Goal: Information Seeking & Learning: Learn about a topic

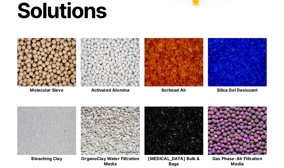
scroll to position [108, 0]
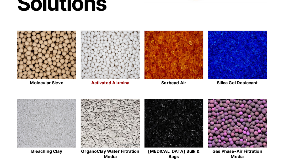
click at [108, 61] on img at bounding box center [110, 55] width 59 height 49
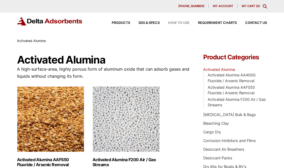
click at [173, 24] on span "How to Use" at bounding box center [179, 22] width 22 height 3
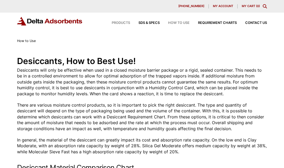
click at [116, 22] on span "Products" at bounding box center [121, 22] width 18 height 3
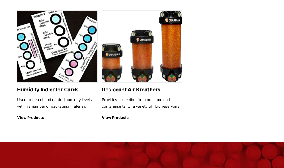
scroll to position [736, 0]
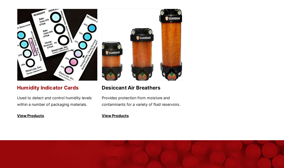
click at [29, 117] on p "View Products" at bounding box center [57, 116] width 81 height 6
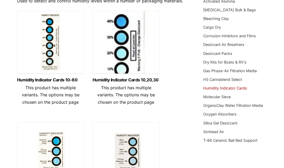
scroll to position [67, 0]
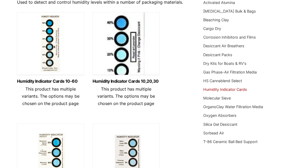
click at [120, 60] on img at bounding box center [126, 45] width 67 height 66
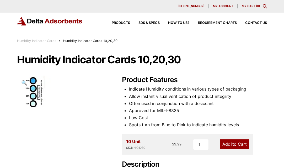
click at [265, 6] on icon "Toggle Modal Content" at bounding box center [265, 6] width 4 height 4
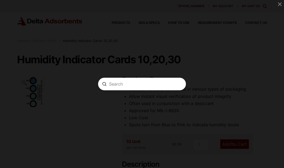
click at [131, 87] on input "Search" at bounding box center [142, 84] width 66 height 6
type input "regenerate"
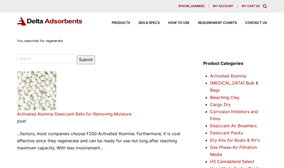
scroll to position [8, 0]
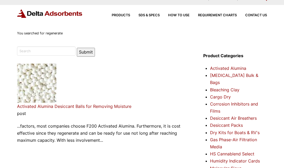
click at [54, 107] on link "Activated Alumina Desiccant Balls for Removing Moisture" at bounding box center [74, 106] width 114 height 5
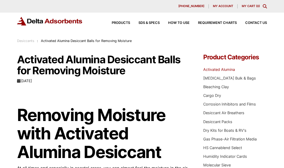
click at [216, 70] on link "Activated Alumina" at bounding box center [219, 69] width 32 height 4
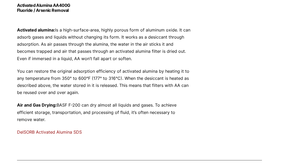
scroll to position [248, 0]
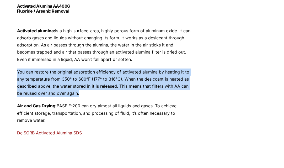
drag, startPoint x: 17, startPoint y: 72, endPoint x: 84, endPoint y: 95, distance: 70.7
click at [84, 95] on p "You can restore the original adsorption efficiency of activated alumina by heat…" at bounding box center [104, 83] width 174 height 29
copy p "You can restore the original adsorption efficiency of activated alumina by heat…"
